Goal: Transaction & Acquisition: Obtain resource

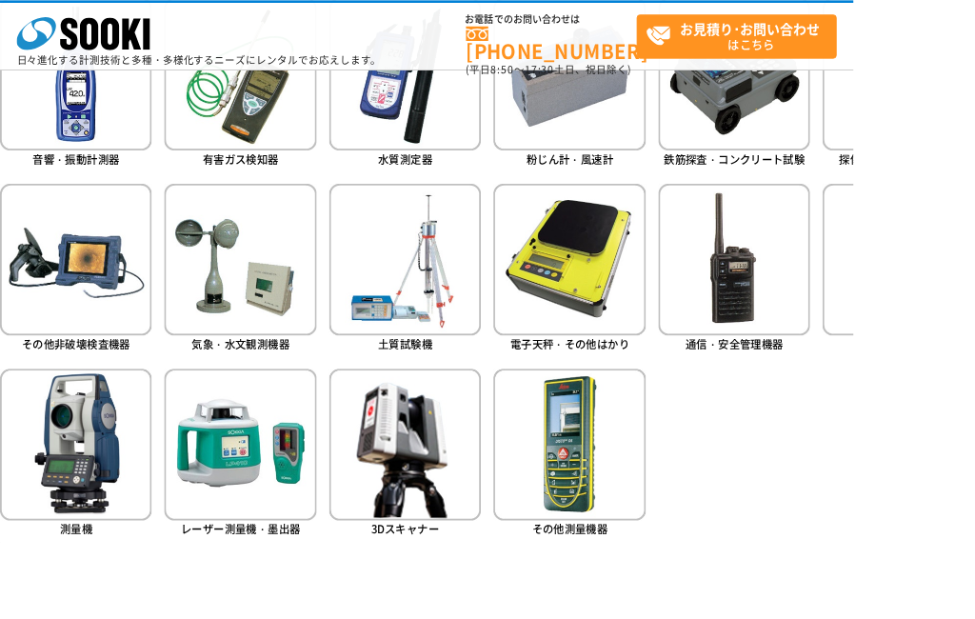
scroll to position [921, 0]
click at [886, 350] on img at bounding box center [838, 296] width 173 height 173
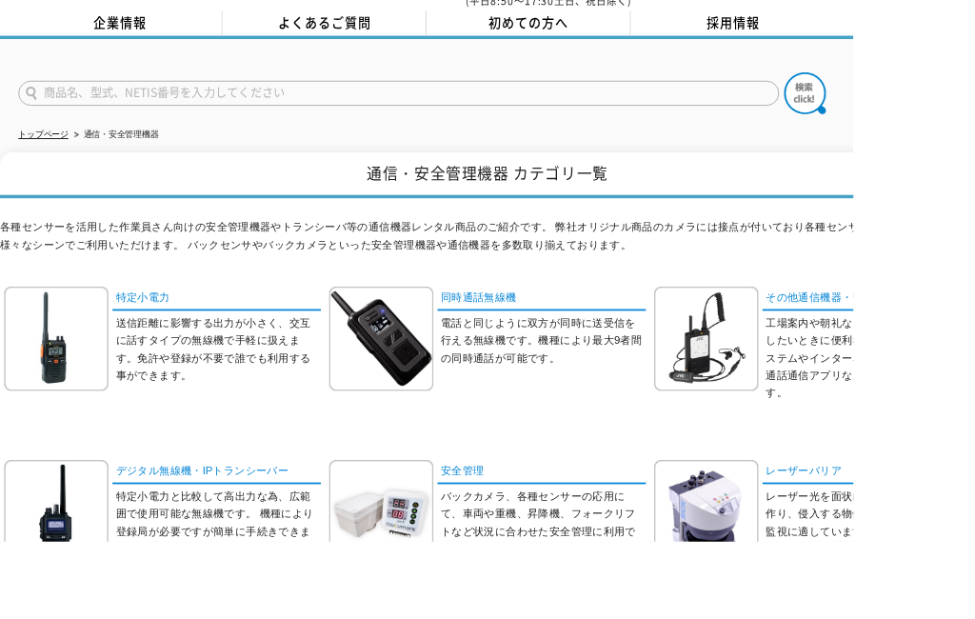
scroll to position [79, 0]
click at [163, 359] on p "送信距離に影響する出力が小さく、交互に話すタイプの無線機で手軽に扱えます。免許や登録が不要で誰でも利用する事ができます。" at bounding box center [249, 398] width 234 height 79
click at [154, 327] on link "特定小電力" at bounding box center [248, 341] width 238 height 28
click at [460, 394] on img at bounding box center [435, 386] width 119 height 119
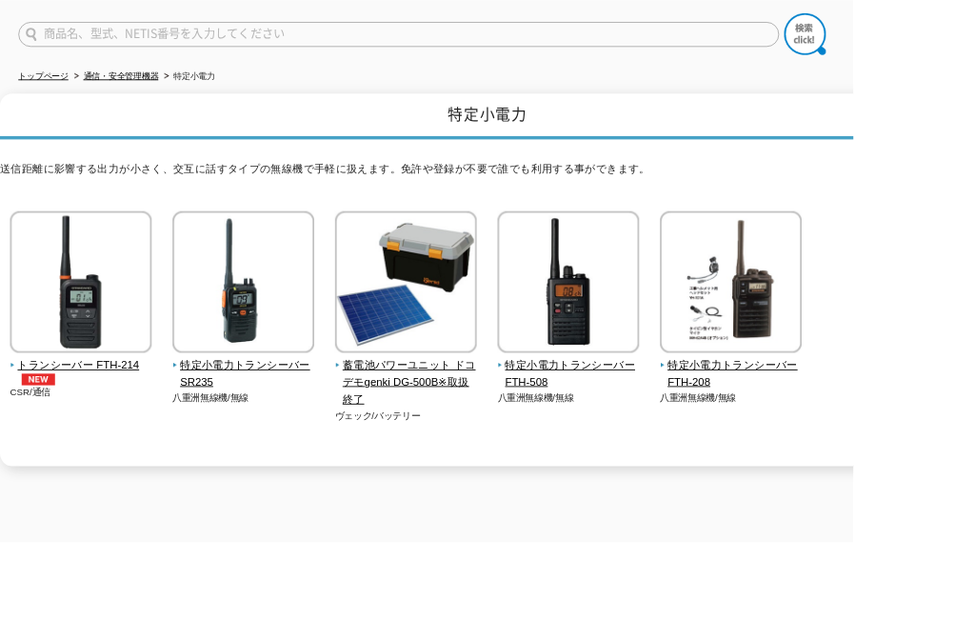
scroll to position [144, 0]
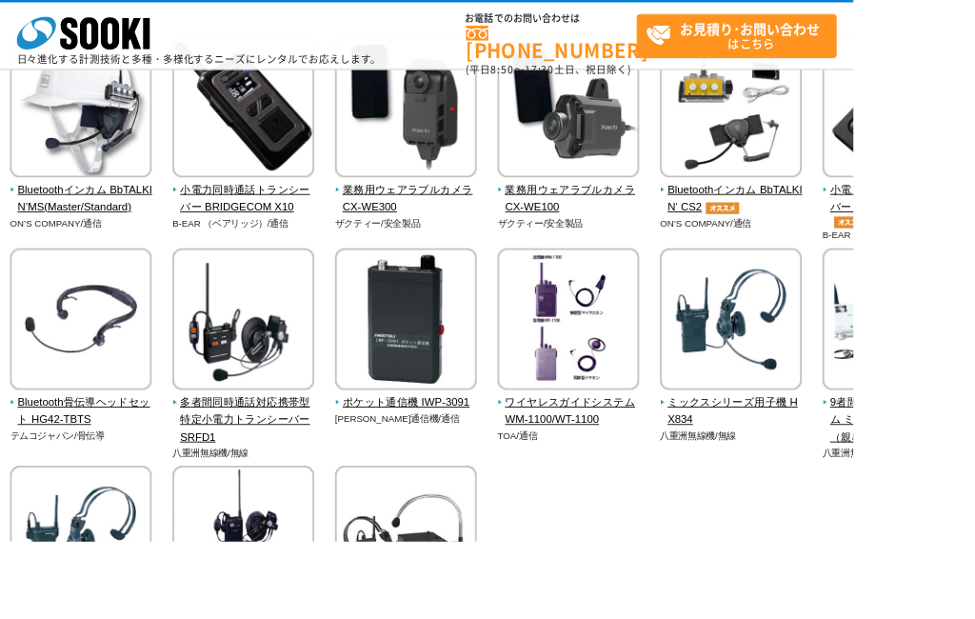
scroll to position [260, 0]
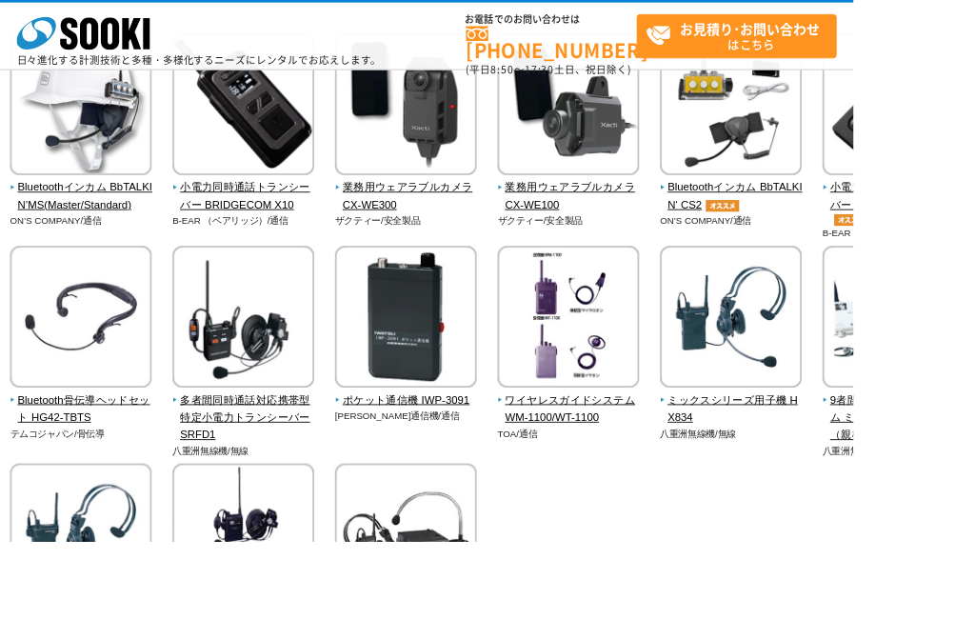
click at [311, 480] on span "多者間同時通話対応携帯型 特定小電力トランシーバー SRFD1" at bounding box center [278, 477] width 163 height 59
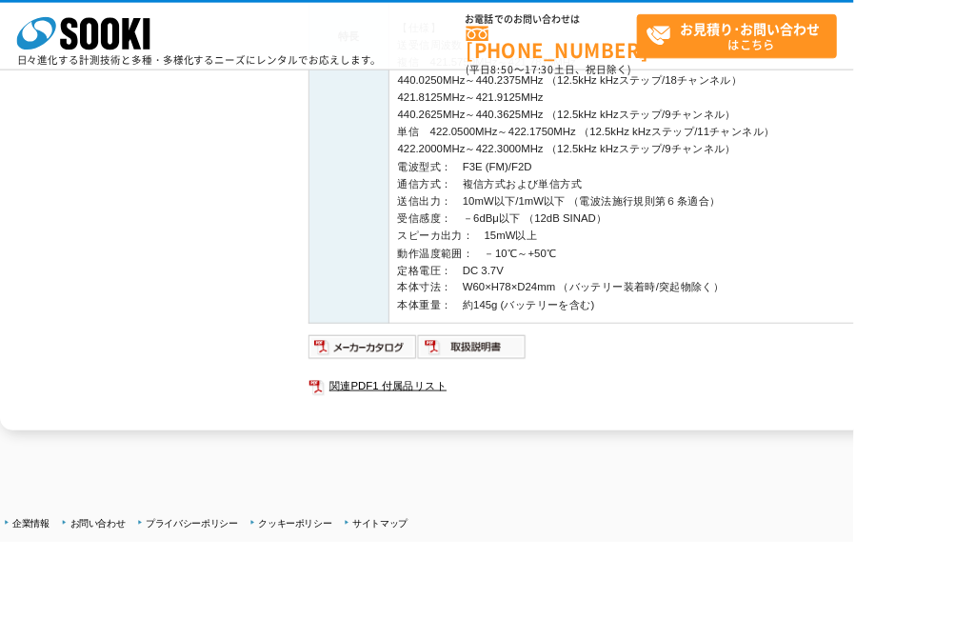
scroll to position [671, 0]
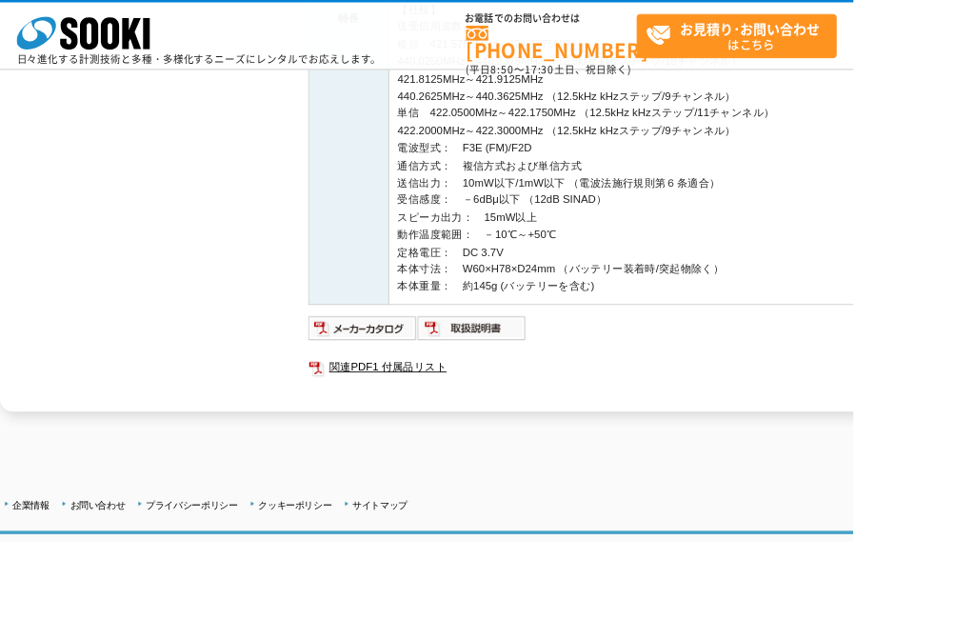
click at [412, 360] on img at bounding box center [414, 375] width 125 height 30
